Goal: Task Accomplishment & Management: Use online tool/utility

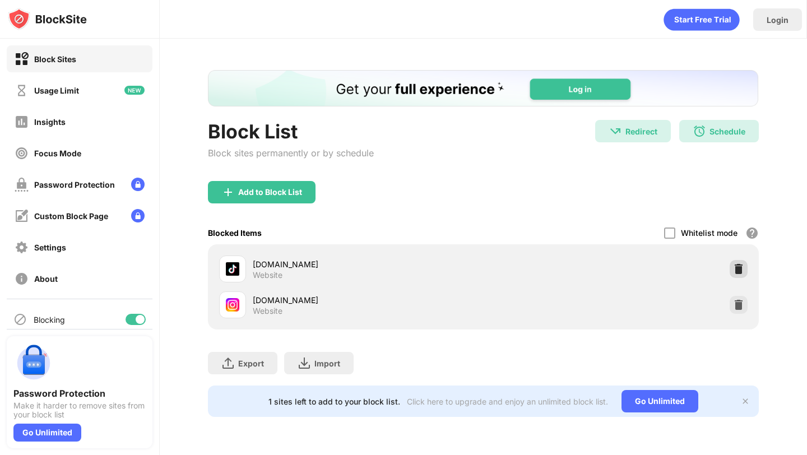
click at [735, 271] on img at bounding box center [738, 268] width 11 height 11
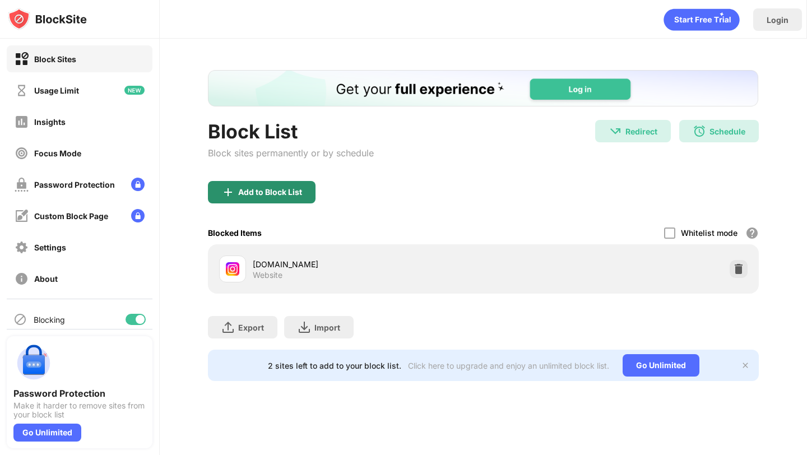
click at [283, 194] on div "Add to Block List" at bounding box center [270, 192] width 64 height 9
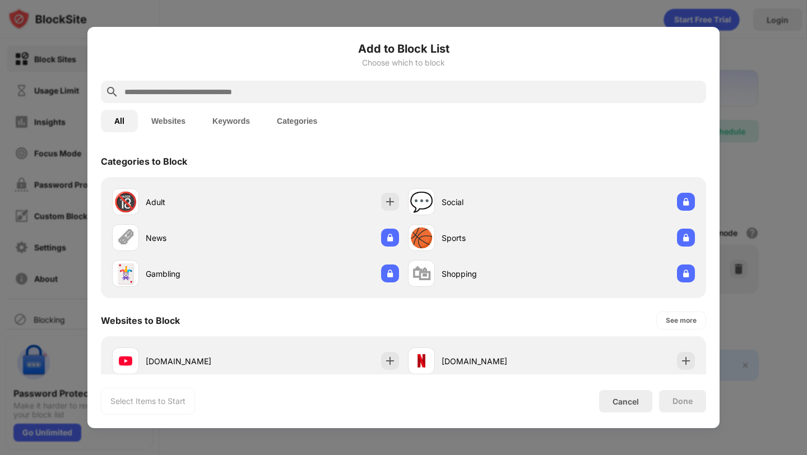
click at [276, 113] on button "Categories" at bounding box center [296, 121] width 67 height 22
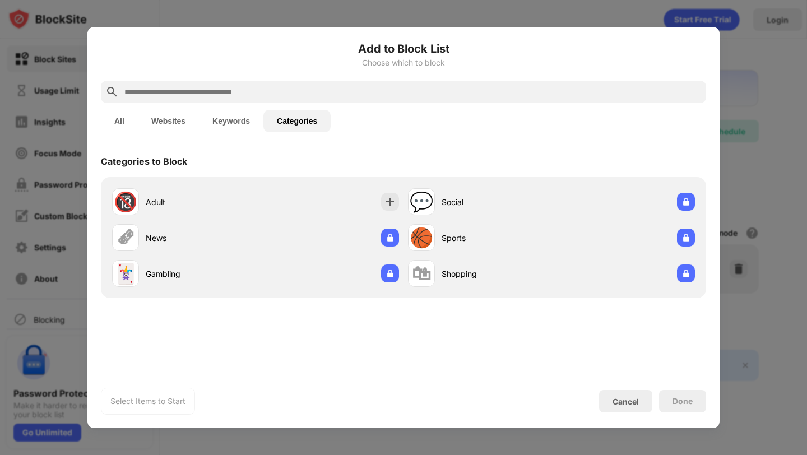
click at [273, 92] on input "text" at bounding box center [412, 91] width 578 height 13
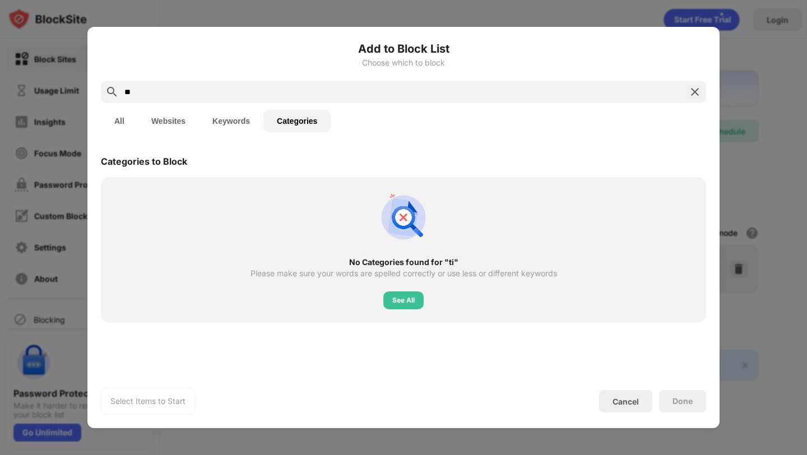
type input "**"
click at [130, 119] on button "All" at bounding box center [119, 121] width 37 height 22
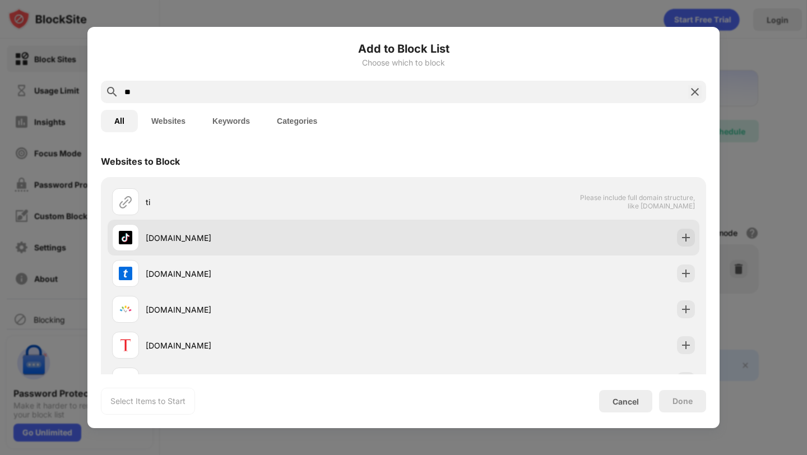
click at [567, 243] on div "[DOMAIN_NAME]" at bounding box center [403, 238] width 591 height 36
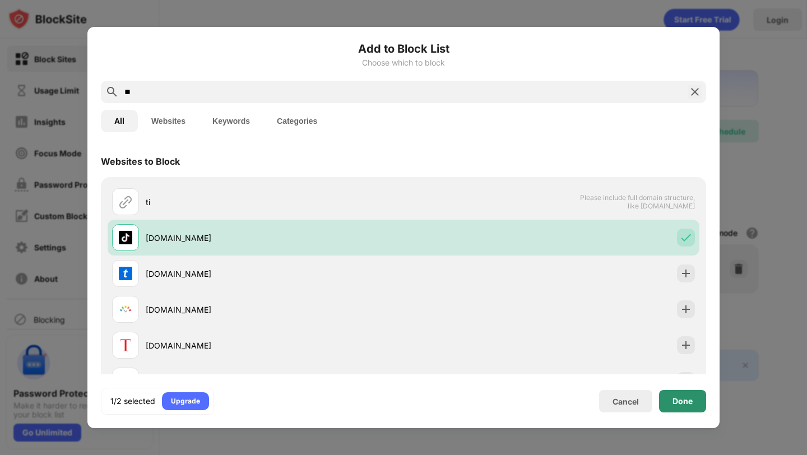
click at [673, 392] on div "Done" at bounding box center [682, 401] width 47 height 22
